Goal: Download file/media

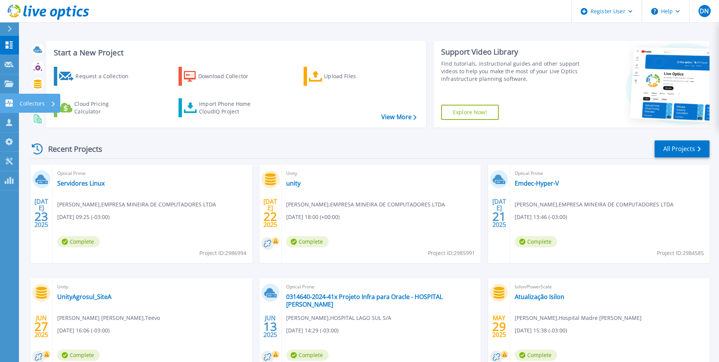
click at [14, 104] on div "Collectors" at bounding box center [25, 102] width 40 height 7
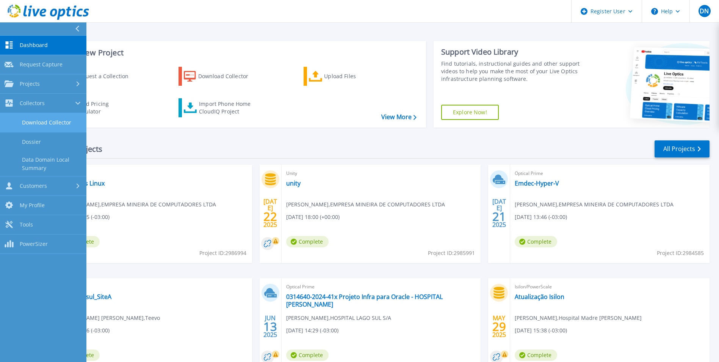
click at [33, 120] on link "Download Collector" at bounding box center [43, 122] width 86 height 19
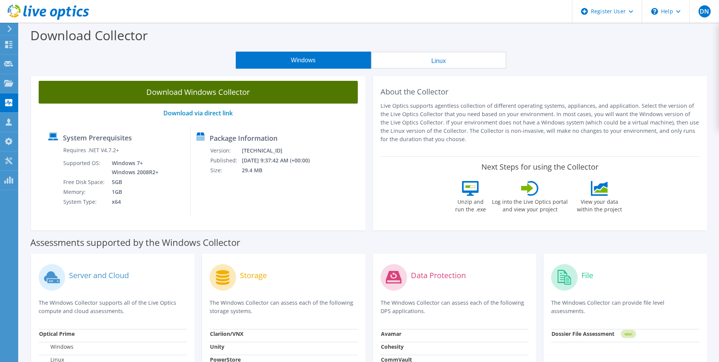
click at [215, 94] on link "Download Windows Collector" at bounding box center [198, 92] width 319 height 23
